Goal: Information Seeking & Learning: Learn about a topic

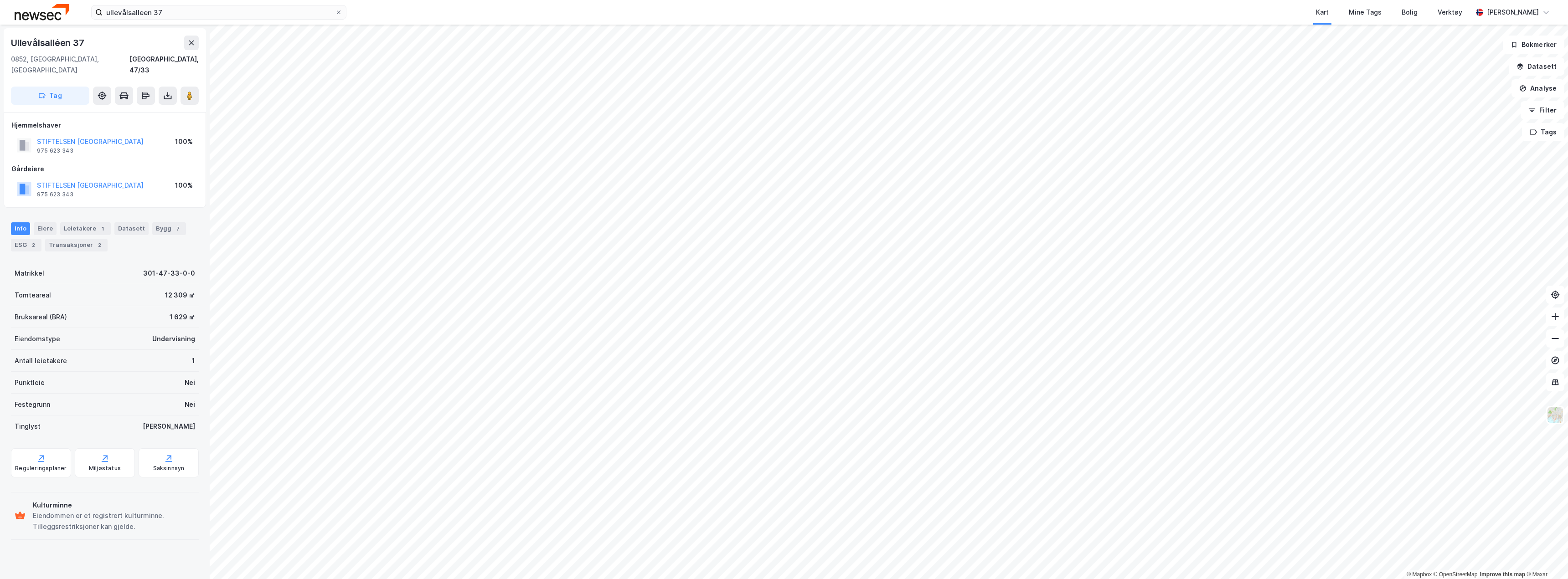
click at [58, 43] on div "Ullevålsalléen 37" at bounding box center [48, 43] width 75 height 15
copy div "Ullevålsalléen 37"
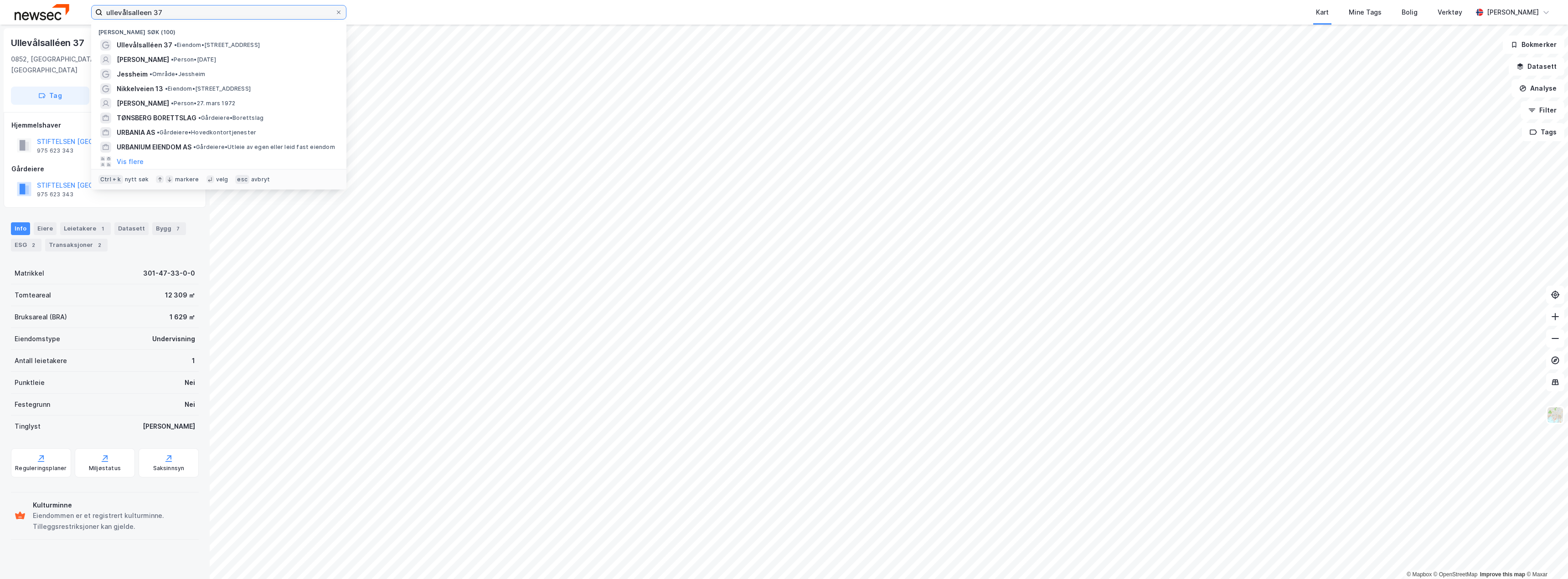
drag, startPoint x: 118, startPoint y: 18, endPoint x: 74, endPoint y: 23, distance: 44.3
click at [76, 19] on div "ullevålsalleen 37 [PERSON_NAME] søk (100) Ullevålsalléen 37 • Eiendom • [STREET…" at bounding box center [784, 12] width 1568 height 25
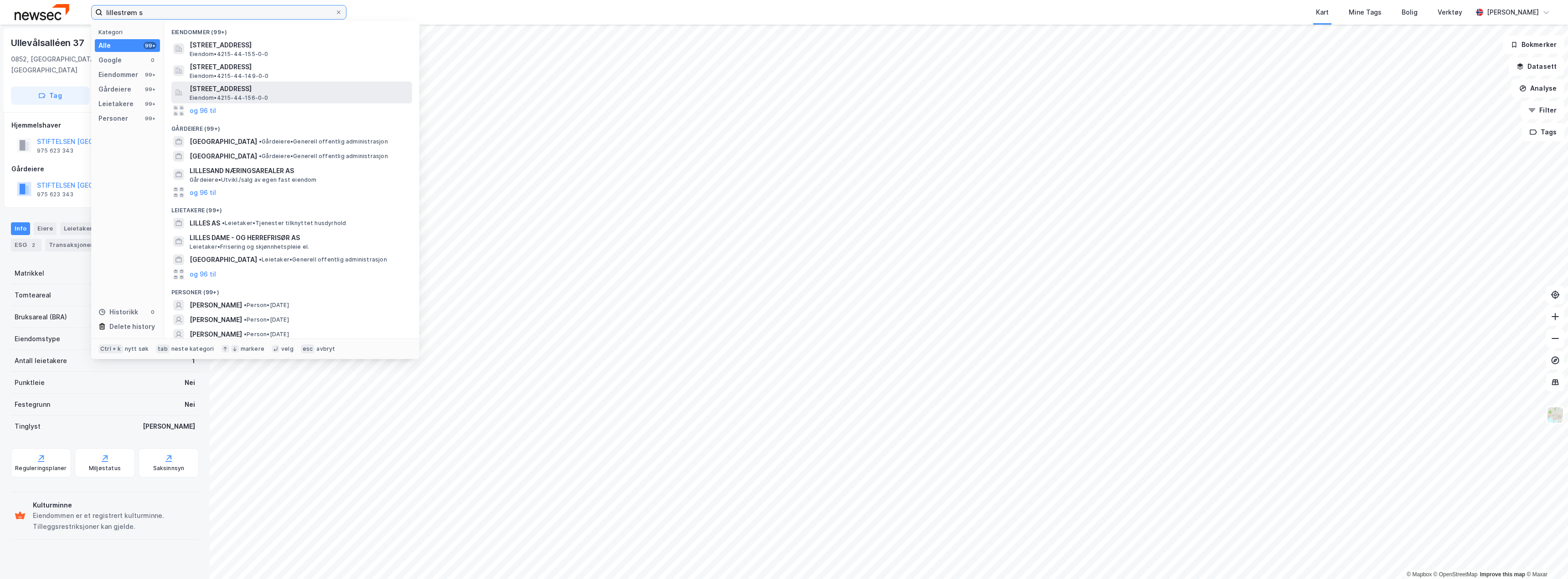
type input "lillestrøm sp"
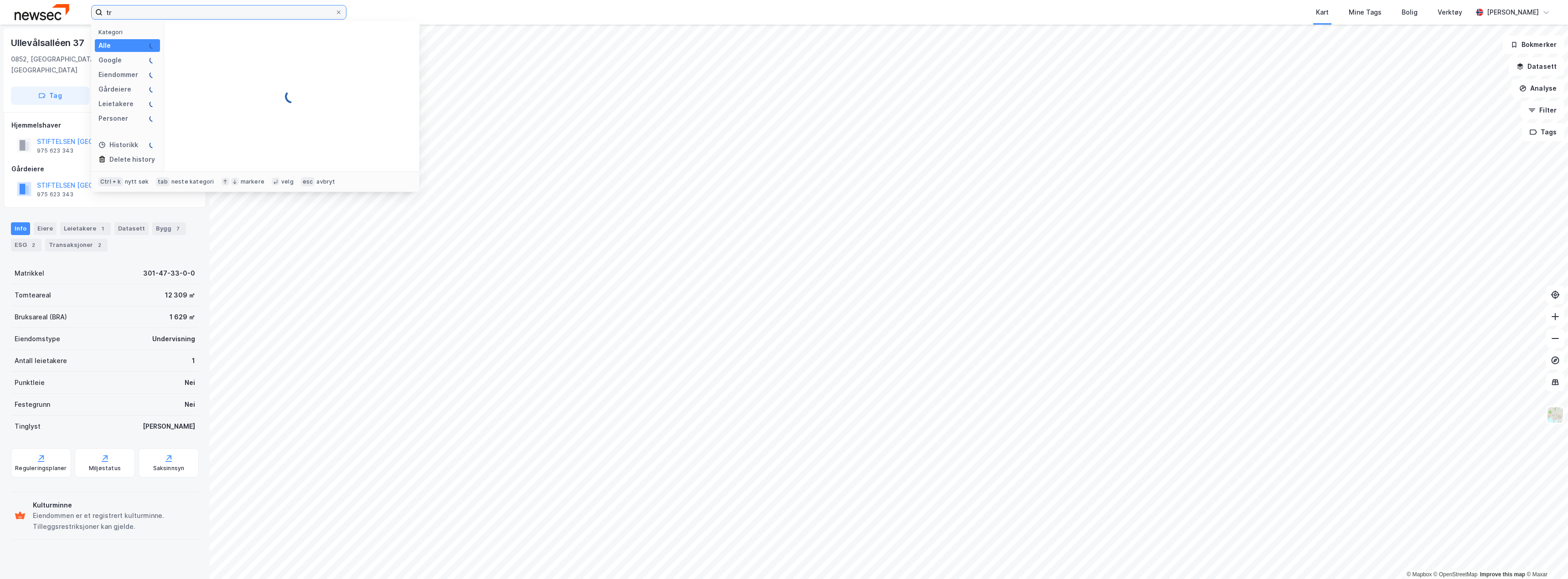
type input "t"
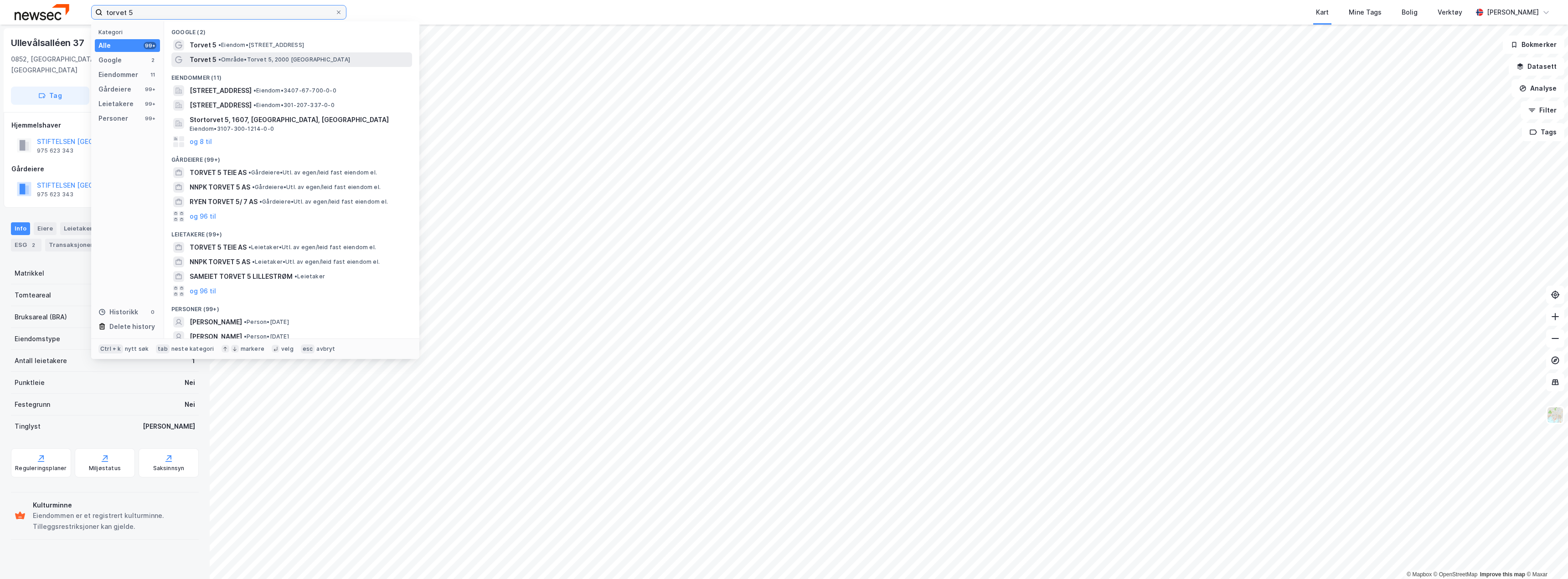
type input "torvet 5"
